Goal: Contribute content

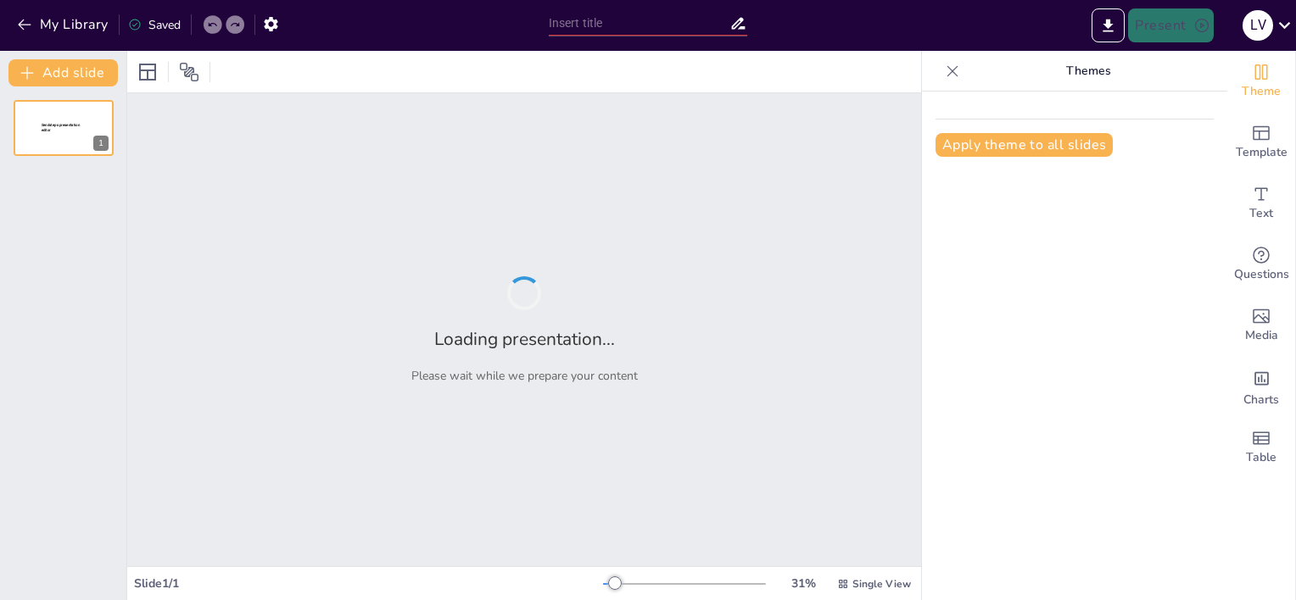
type input "Comunicación Visual: El Arte de Vender tus Ideas"
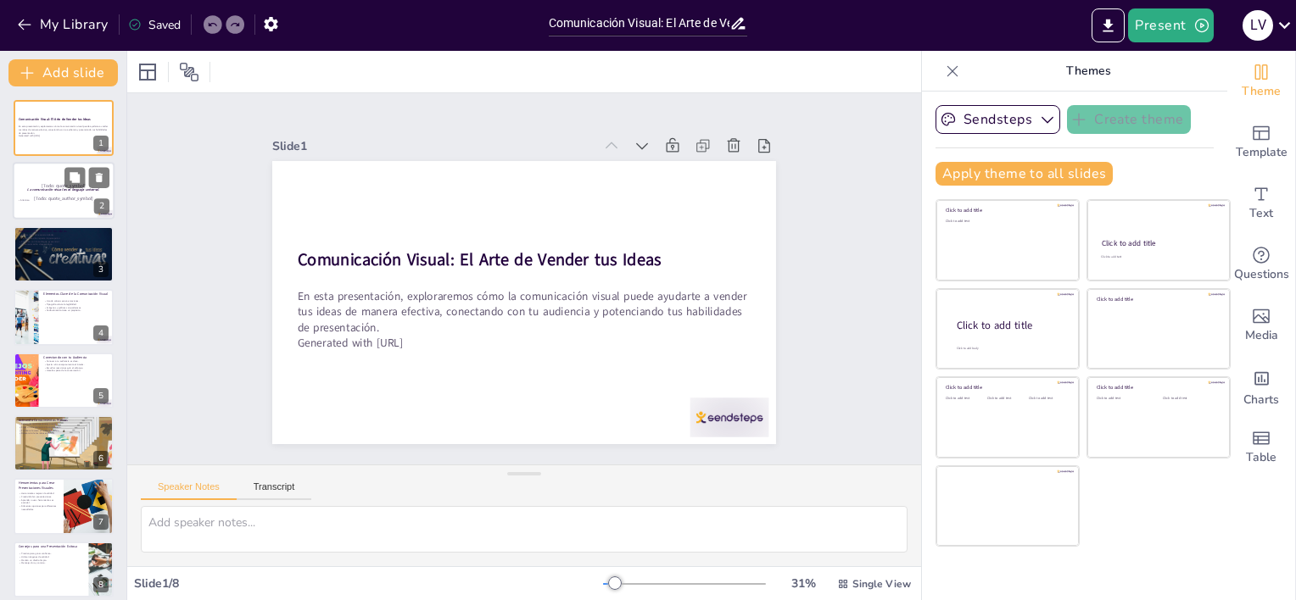
click at [37, 199] on p "Anónimo" at bounding box center [64, 200] width 92 height 3
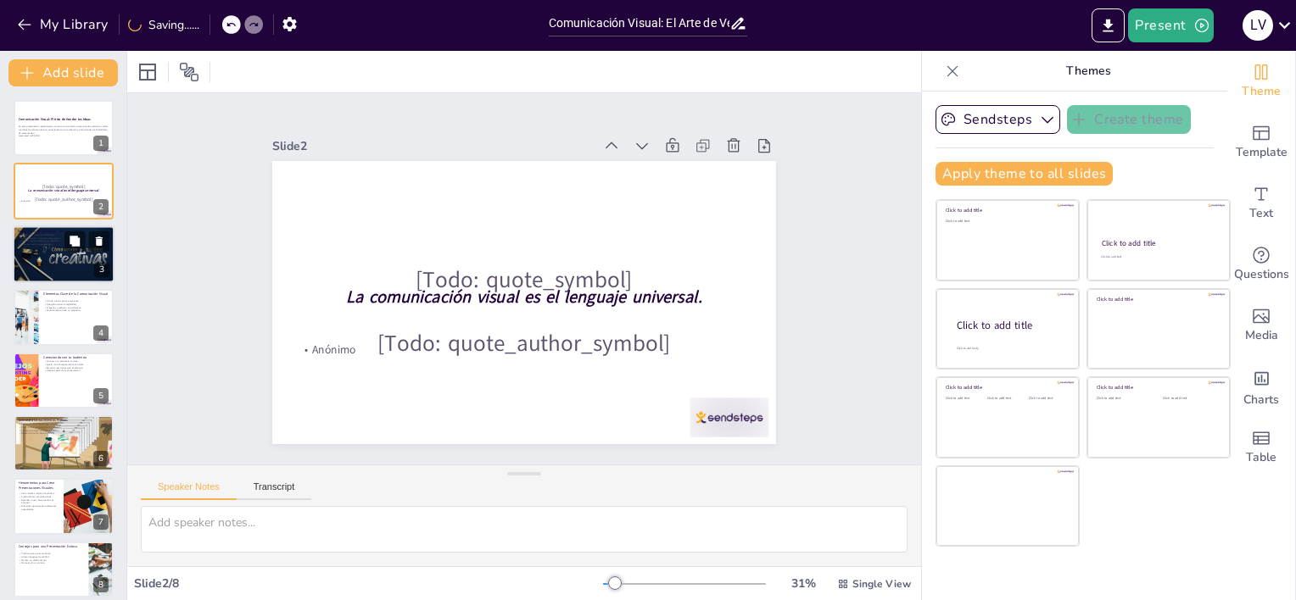
click at [70, 268] on div at bounding box center [64, 255] width 102 height 58
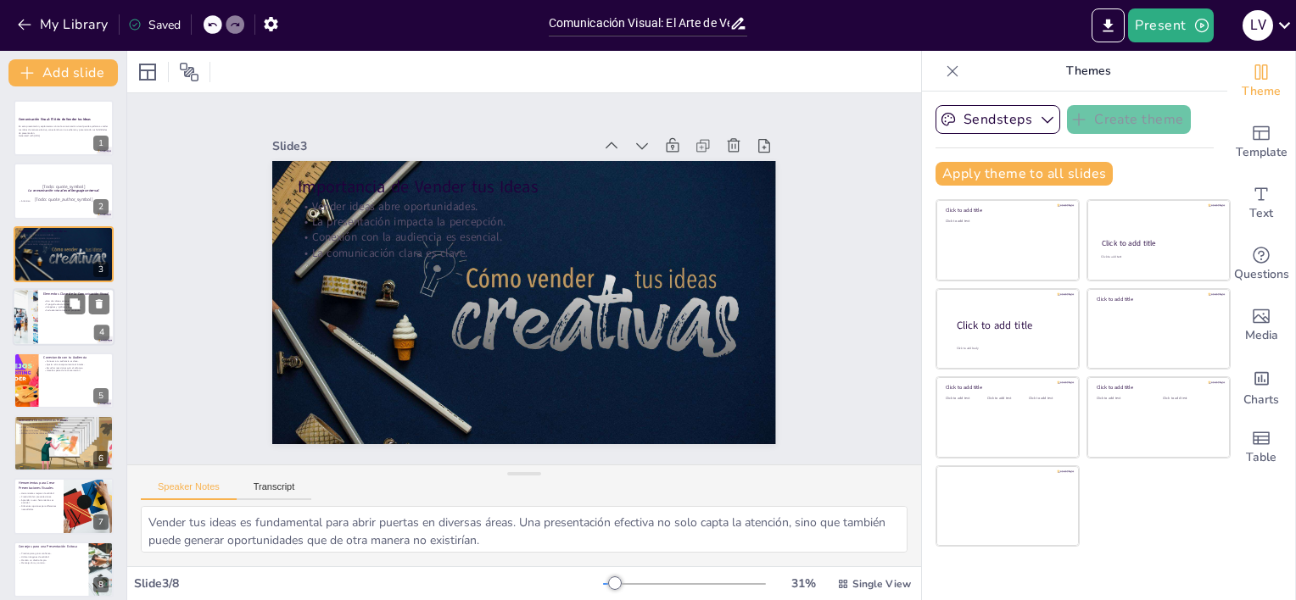
click at [59, 306] on p "Imágenes y gráficos son poderosos." at bounding box center [76, 307] width 66 height 3
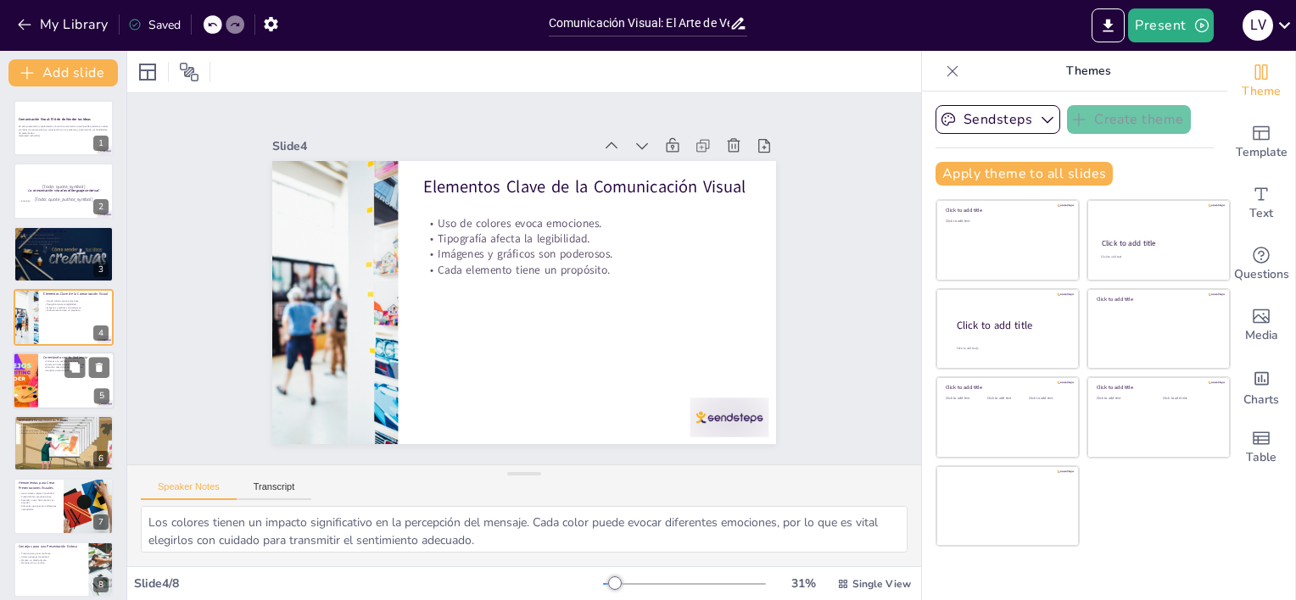
click at [52, 385] on div at bounding box center [64, 381] width 102 height 58
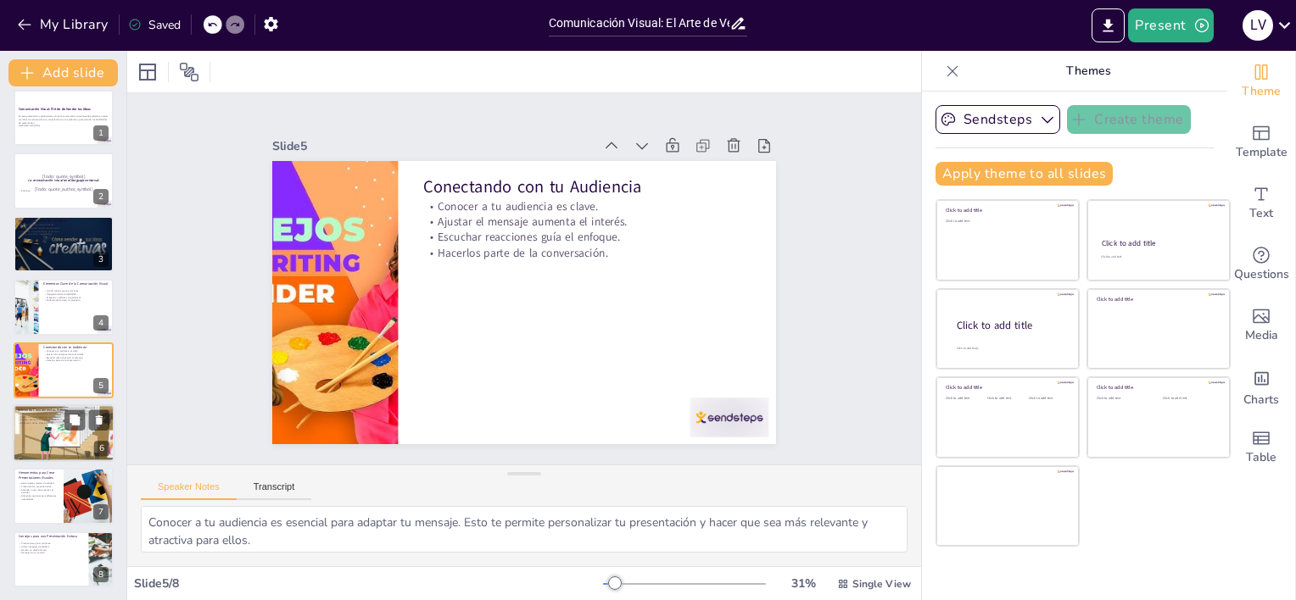
click at [45, 432] on div at bounding box center [63, 433] width 109 height 58
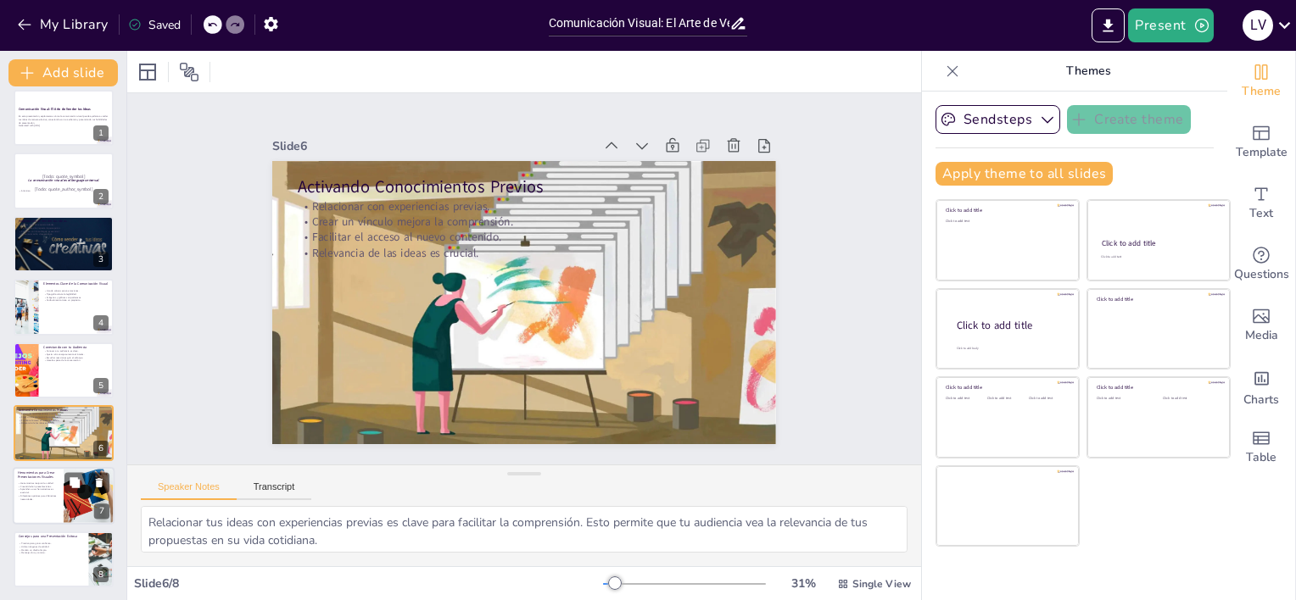
click at [48, 492] on p "Aprender a usar herramientas es esencial." at bounding box center [38, 491] width 41 height 6
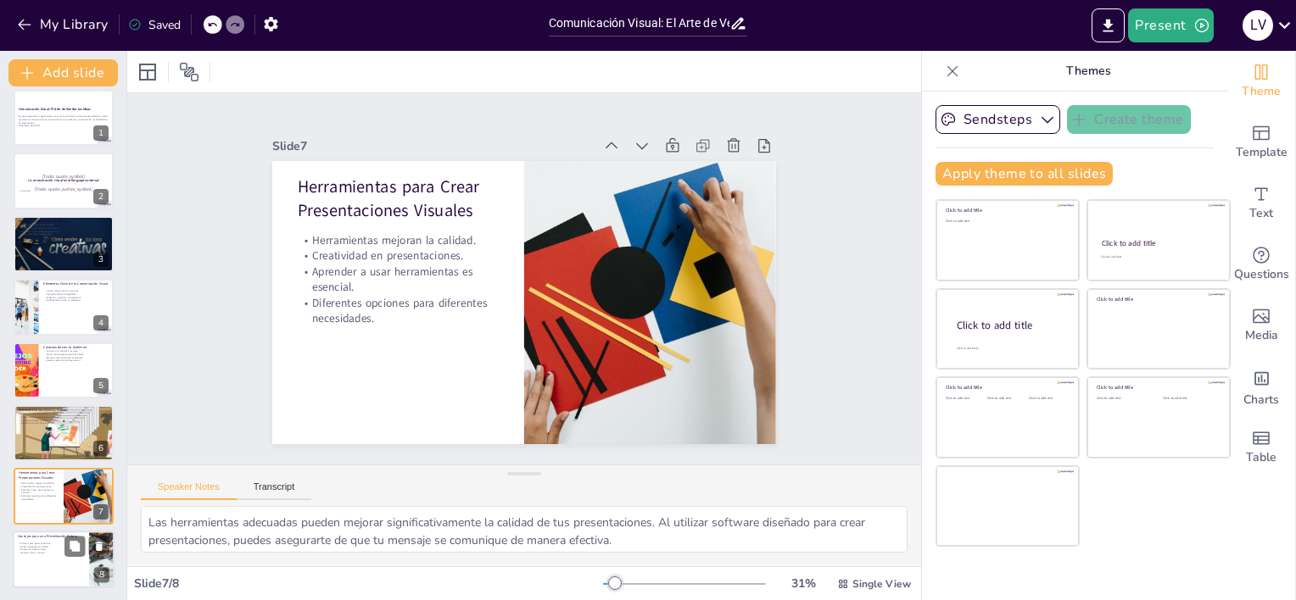
click at [51, 560] on div at bounding box center [64, 560] width 102 height 58
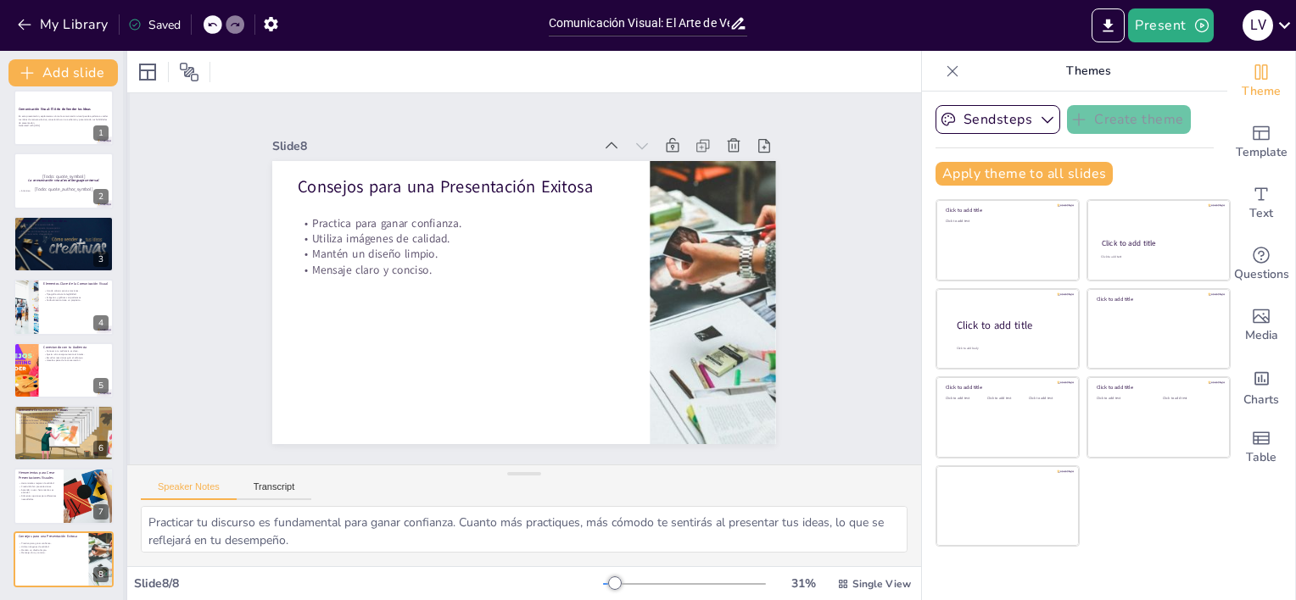
click at [123, 99] on div at bounding box center [126, 325] width 7 height 549
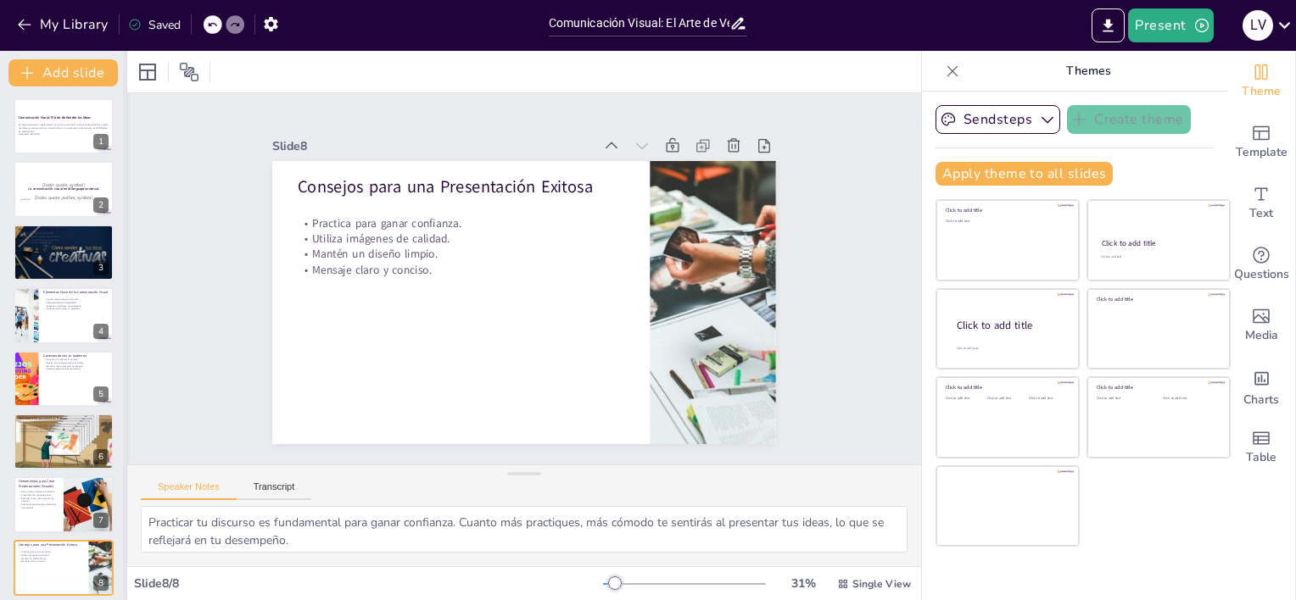
scroll to position [0, 0]
click at [123, 99] on div at bounding box center [126, 325] width 7 height 549
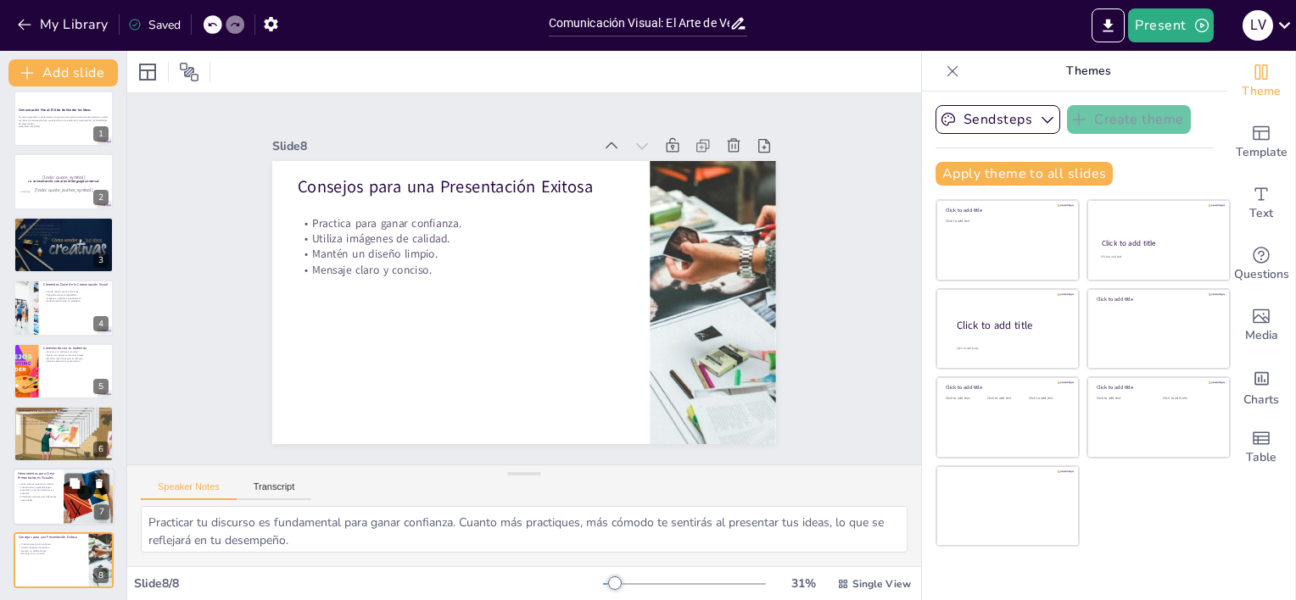
scroll to position [10, 0]
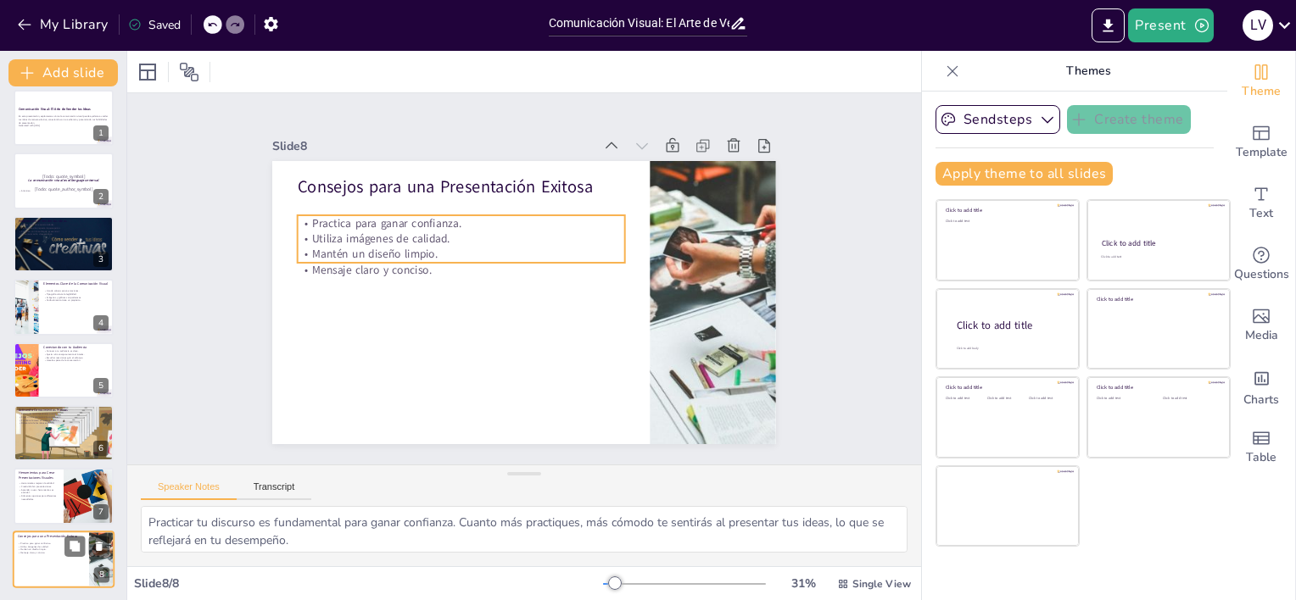
click at [41, 545] on p "Utiliza imágenes de calidad." at bounding box center [51, 546] width 66 height 3
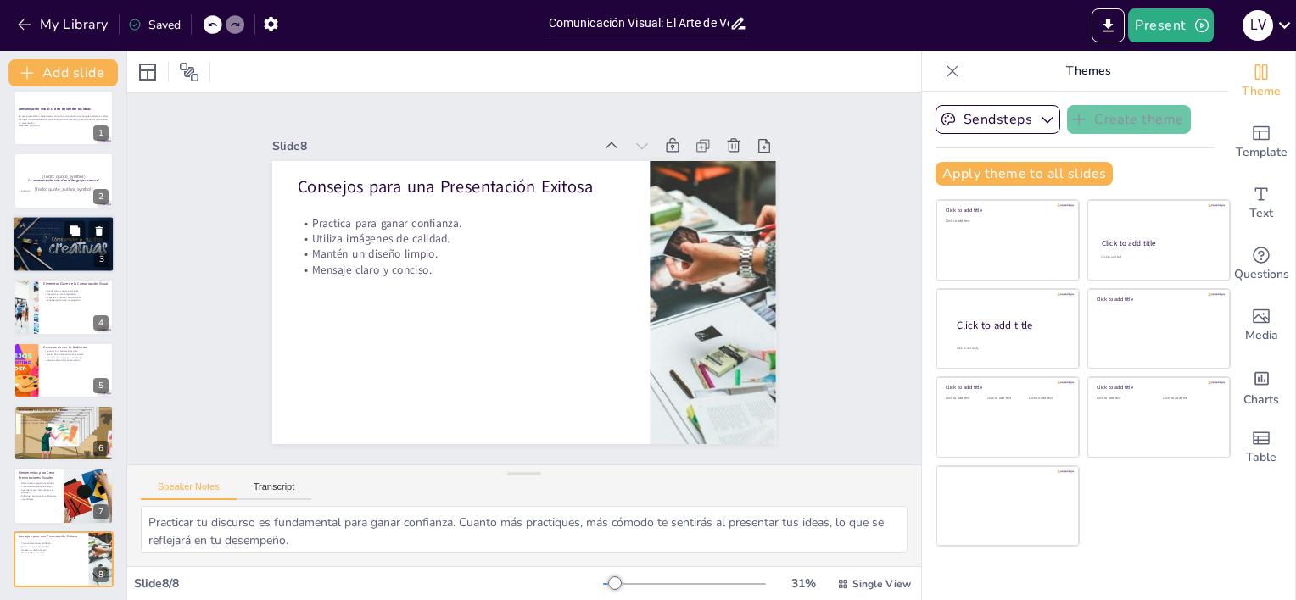
click at [65, 246] on div at bounding box center [64, 244] width 102 height 58
type textarea "Vender tus ideas es fundamental para abrir puertas en diversas áreas. Una prese…"
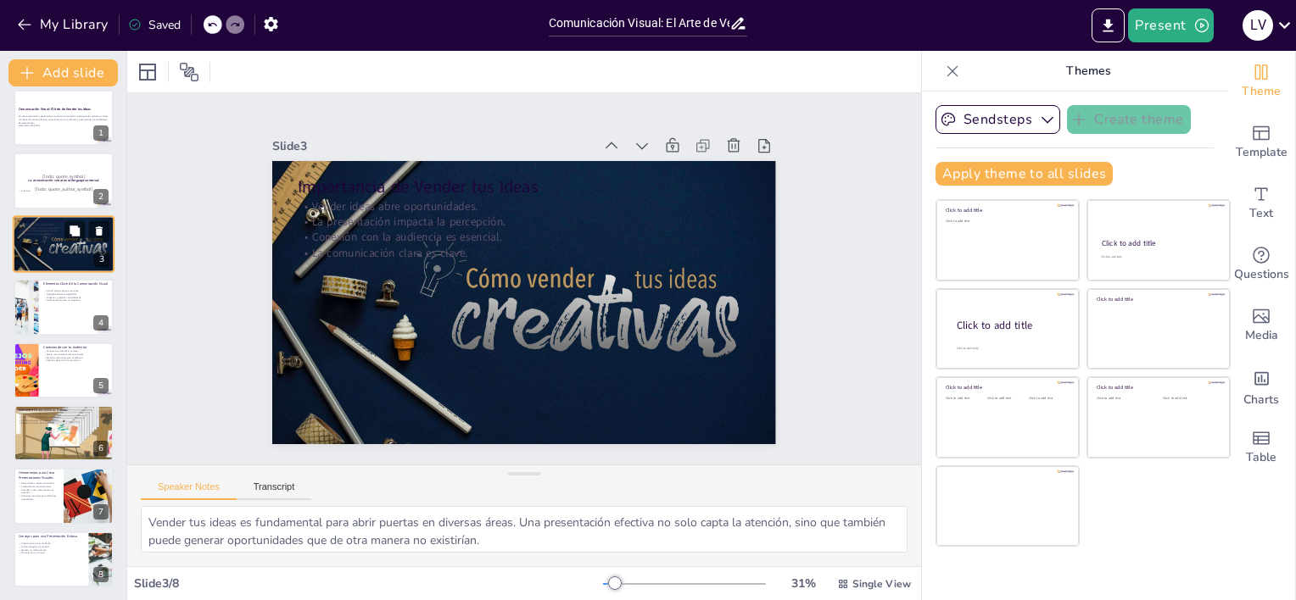
scroll to position [0, 0]
